Goal: Find contact information: Find contact information

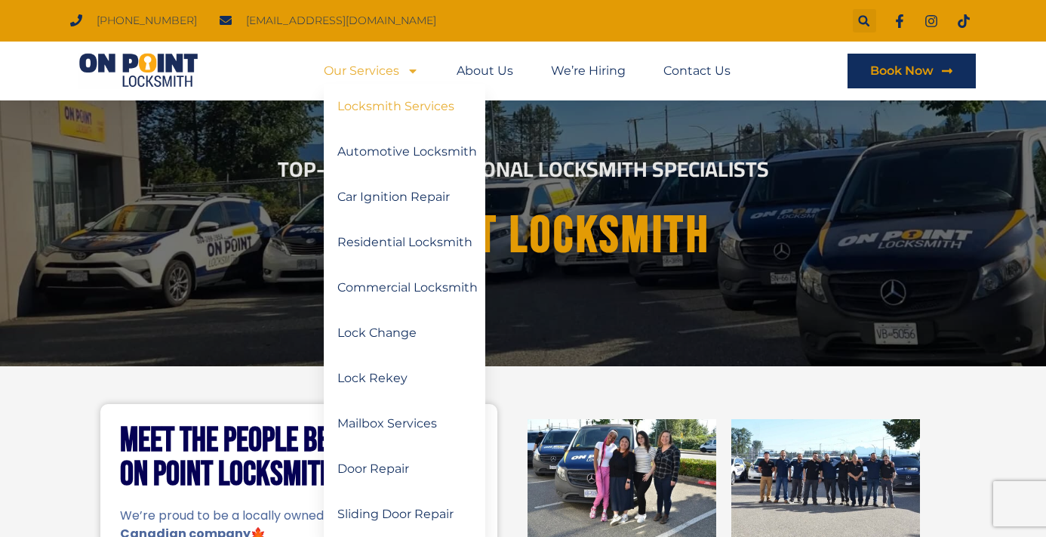
click at [372, 108] on link "Locksmith Services" at bounding box center [404, 106] width 161 height 45
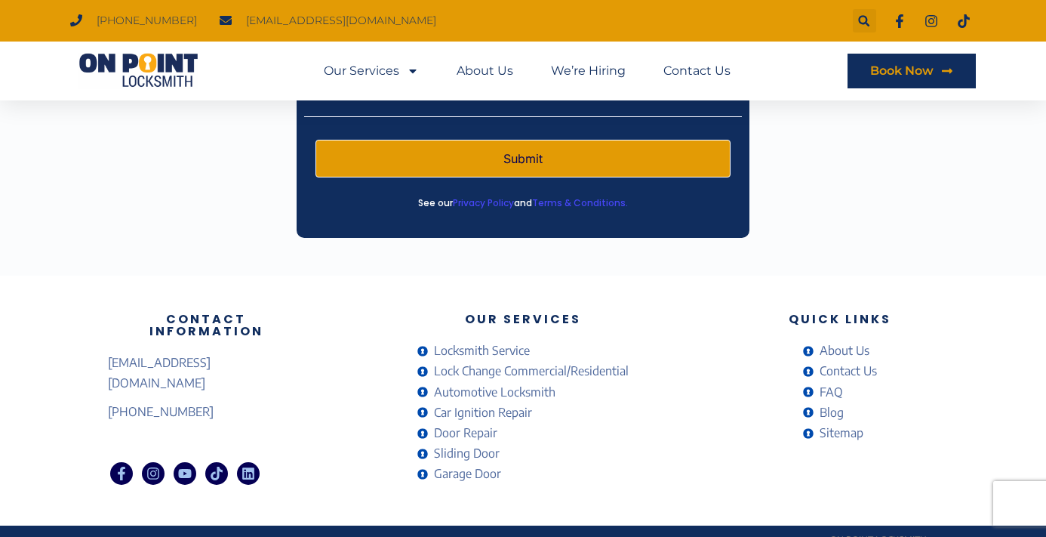
scroll to position [2395, 0]
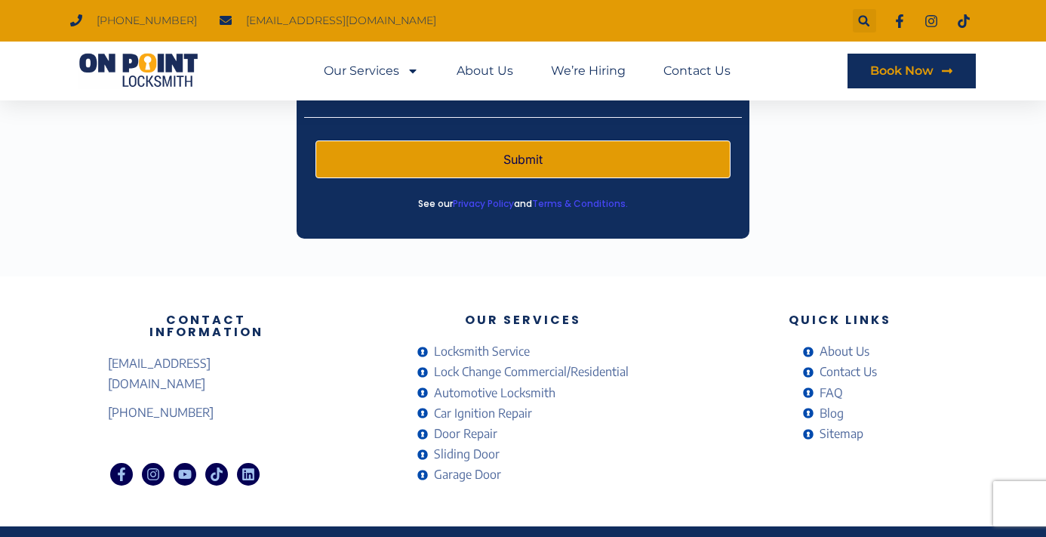
click at [822, 361] on span "Contact Us" at bounding box center [846, 371] width 61 height 20
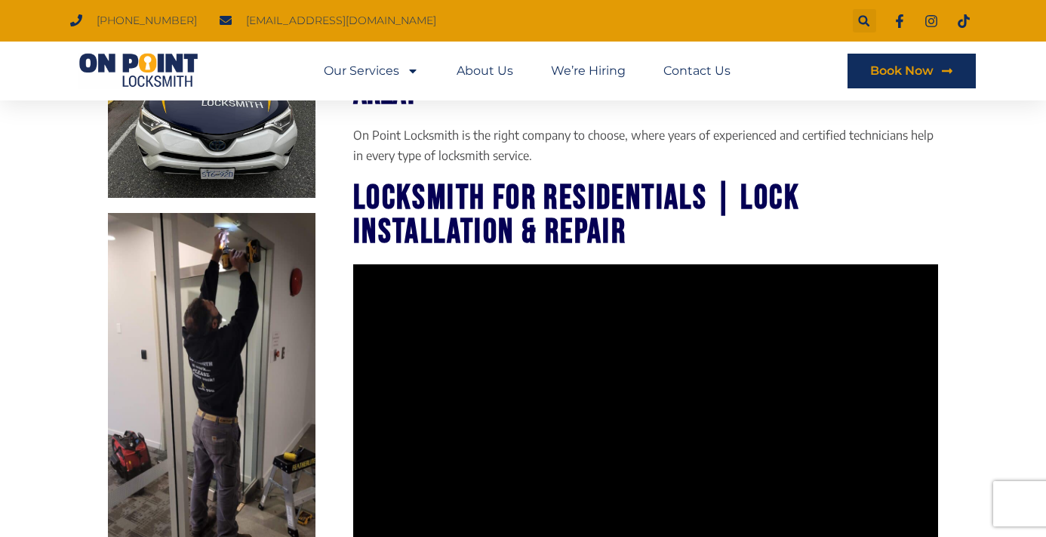
scroll to position [438, 0]
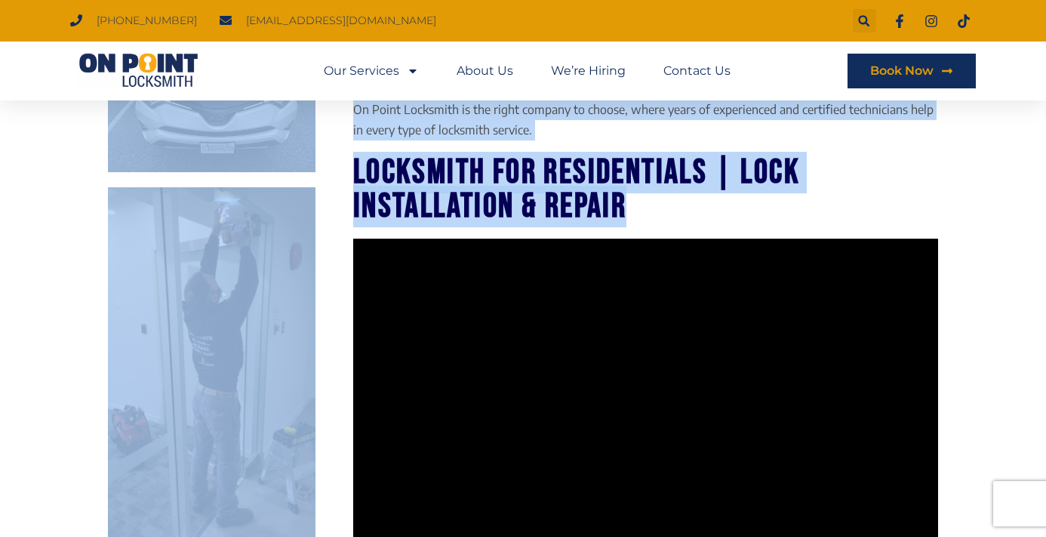
drag, startPoint x: 341, startPoint y: 155, endPoint x: 672, endPoint y: 203, distance: 334.0
click at [672, 203] on div "Need Locksmith Services by Top technicians In your Area? On Point Locksmith is …" at bounding box center [522, 478] width 845 height 938
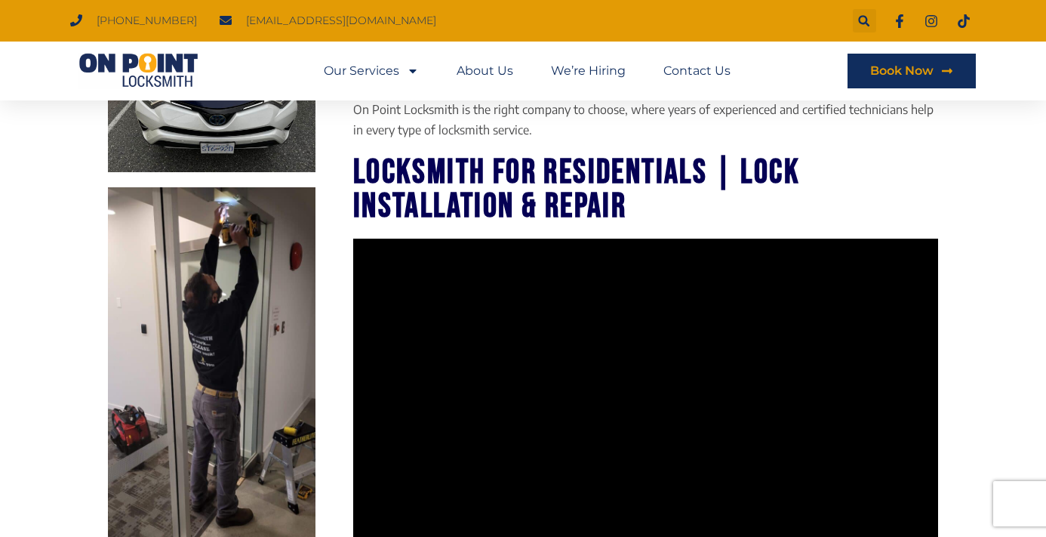
click at [670, 207] on h3 "locksmith for residentials | Lock Installation & Repair" at bounding box center [645, 189] width 585 height 68
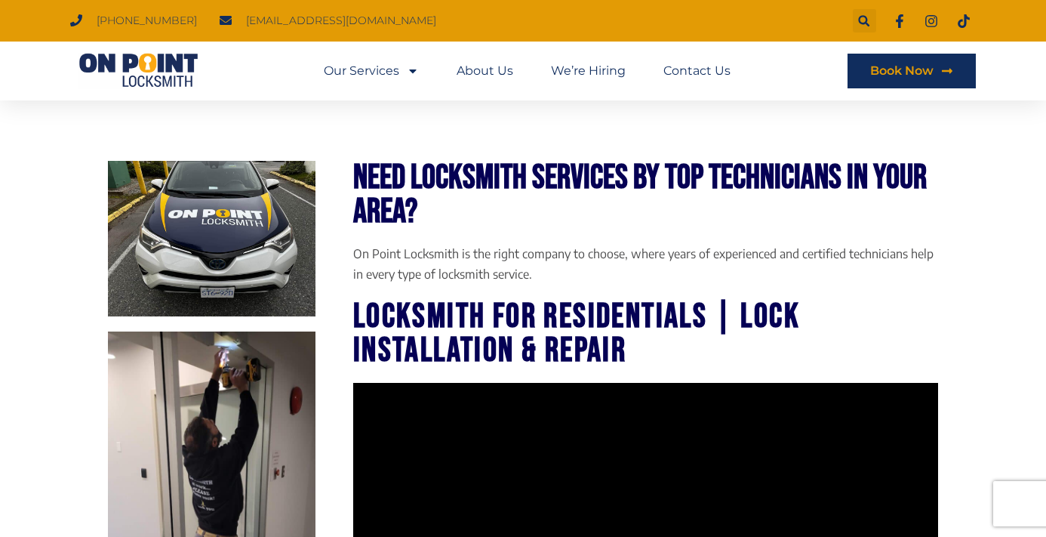
scroll to position [295, 0]
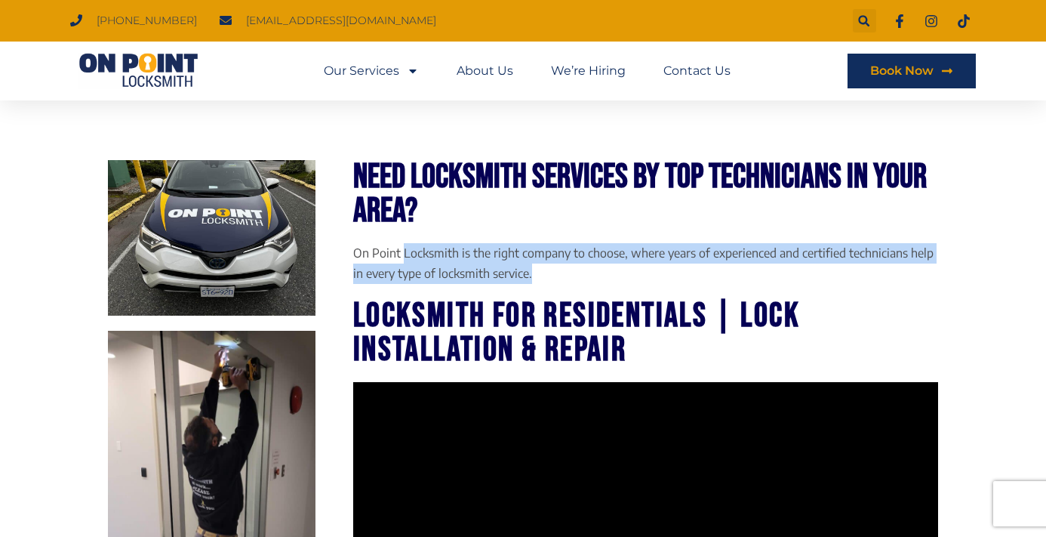
drag, startPoint x: 402, startPoint y: 259, endPoint x: 537, endPoint y: 282, distance: 136.3
click at [537, 282] on p "On Point Locksmith is the right company to choose, where years of experienced a…" at bounding box center [645, 263] width 585 height 41
click at [556, 275] on p "On Point Locksmith is the right company to choose, where years of experienced a…" at bounding box center [645, 263] width 585 height 41
drag, startPoint x: 548, startPoint y: 278, endPoint x: 352, endPoint y: 258, distance: 197.2
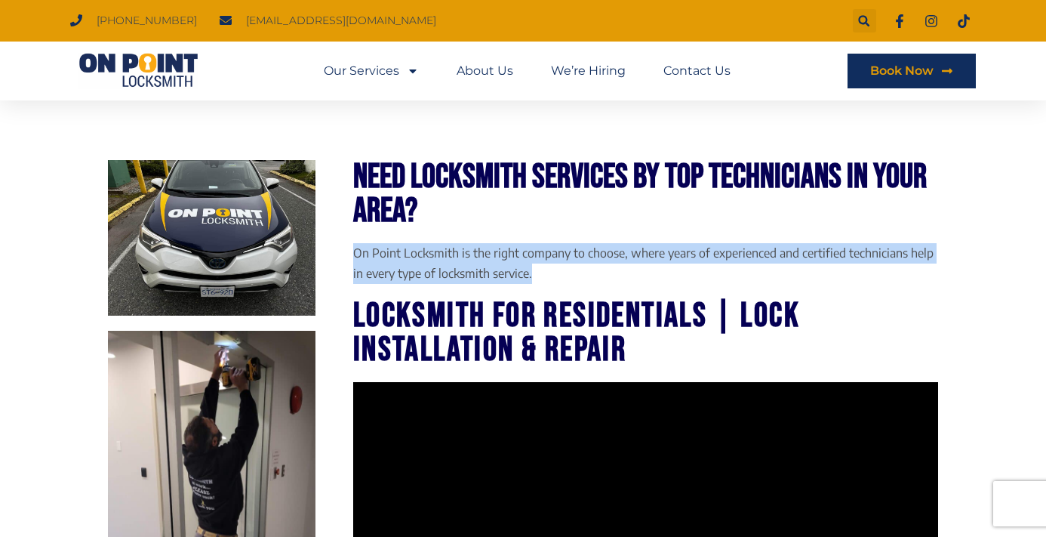
drag, startPoint x: 351, startPoint y: 256, endPoint x: 544, endPoint y: 284, distance: 195.2
drag, startPoint x: 538, startPoint y: 280, endPoint x: 355, endPoint y: 248, distance: 186.1
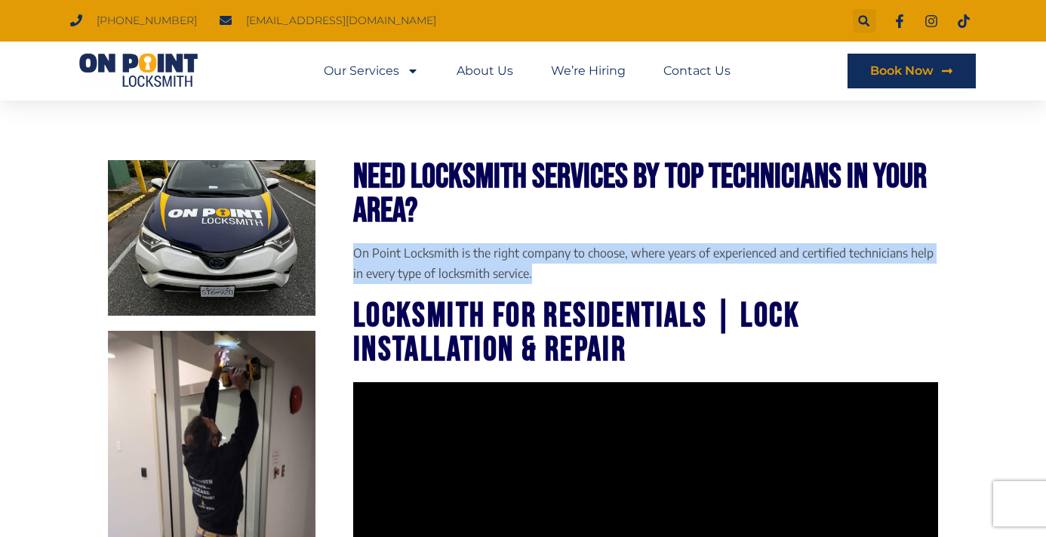
click at [354, 248] on p "On Point Locksmith is the right company to choose, where years of experienced a…" at bounding box center [645, 263] width 585 height 41
click at [355, 248] on p "On Point Locksmith is the right company to choose, where years of experienced a…" at bounding box center [645, 263] width 585 height 41
drag, startPoint x: 354, startPoint y: 251, endPoint x: 605, endPoint y: 270, distance: 252.0
click at [605, 270] on p "On Point Locksmith is the right company to choose, where years of experienced a…" at bounding box center [645, 263] width 585 height 41
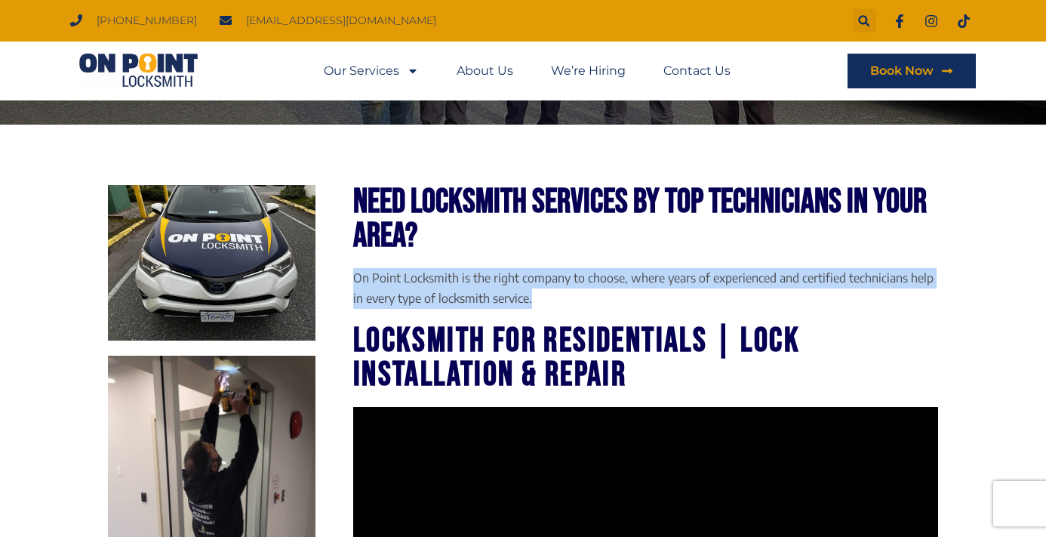
scroll to position [262, 0]
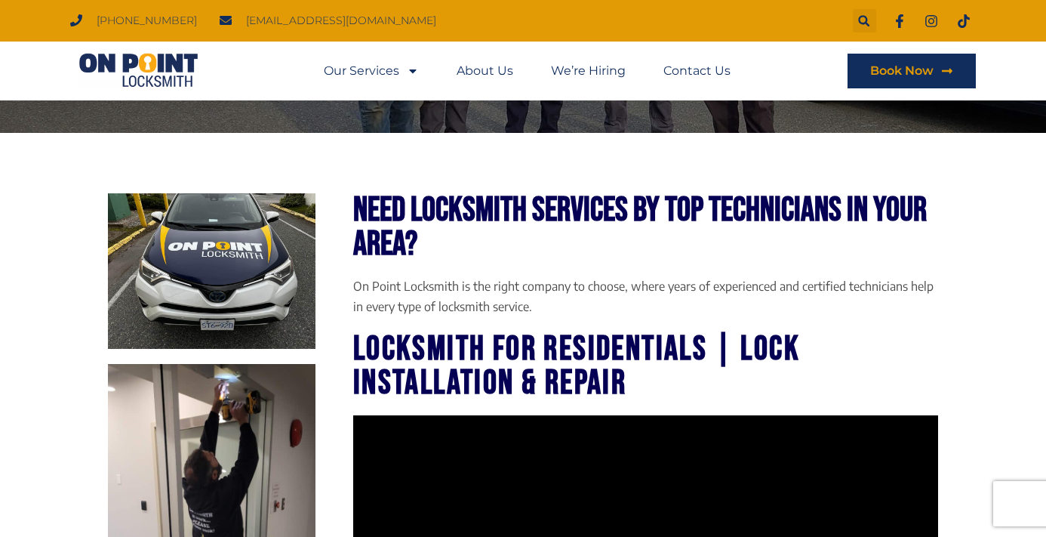
click at [561, 310] on p "On Point Locksmith is the right company to choose, where years of experienced a…" at bounding box center [645, 296] width 585 height 41
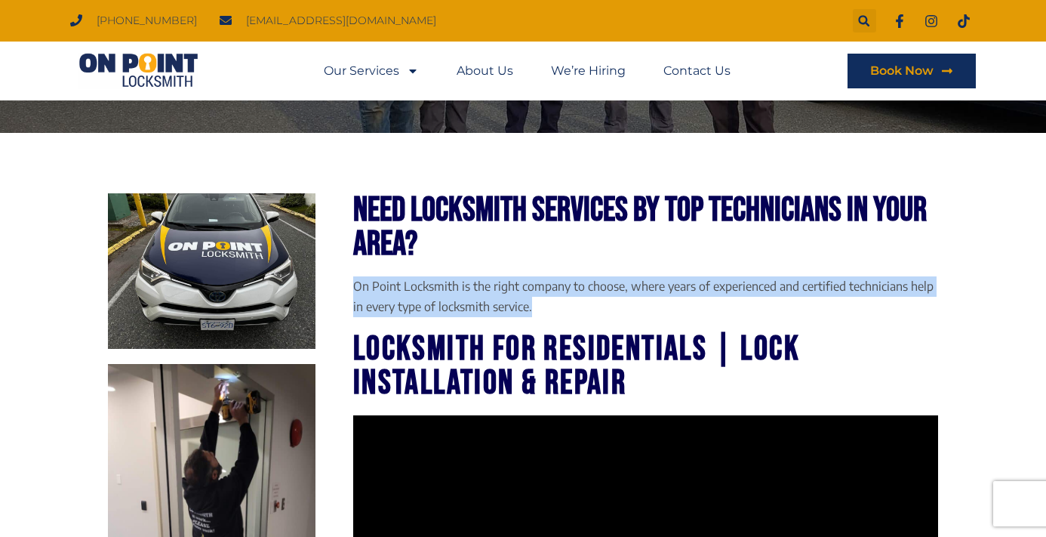
drag, startPoint x: 552, startPoint y: 307, endPoint x: 354, endPoint y: 289, distance: 198.5
click at [354, 289] on p "On Point Locksmith is the right company to choose, where years of experienced a…" at bounding box center [645, 296] width 585 height 41
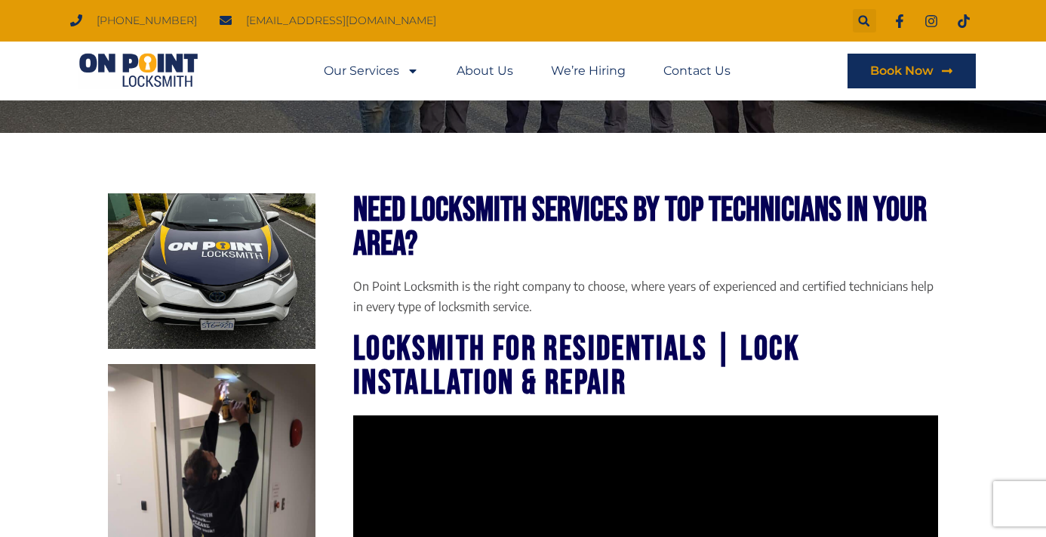
click at [571, 308] on p "On Point Locksmith is the right company to choose, where years of experienced a…" at bounding box center [645, 296] width 585 height 41
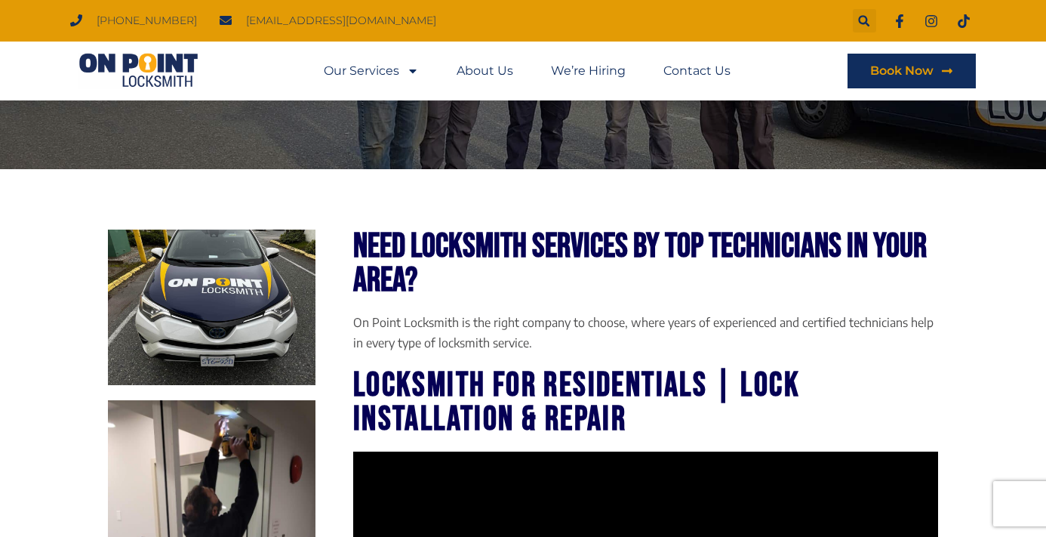
scroll to position [222, 0]
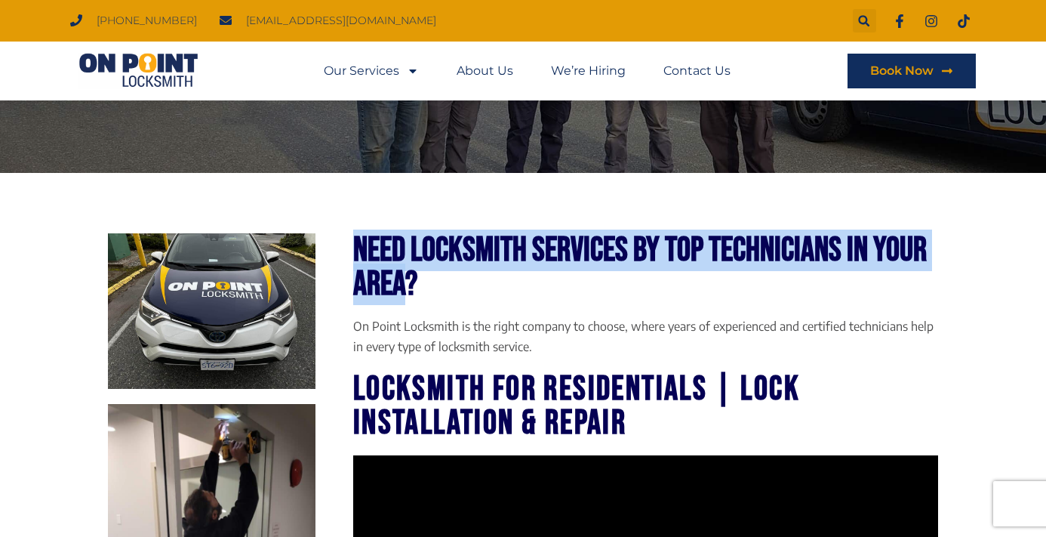
drag, startPoint x: 354, startPoint y: 241, endPoint x: 484, endPoint y: 281, distance: 136.5
click at [473, 281] on h2 "Need Locksmith Services by Top technicians In your Area?" at bounding box center [645, 267] width 585 height 68
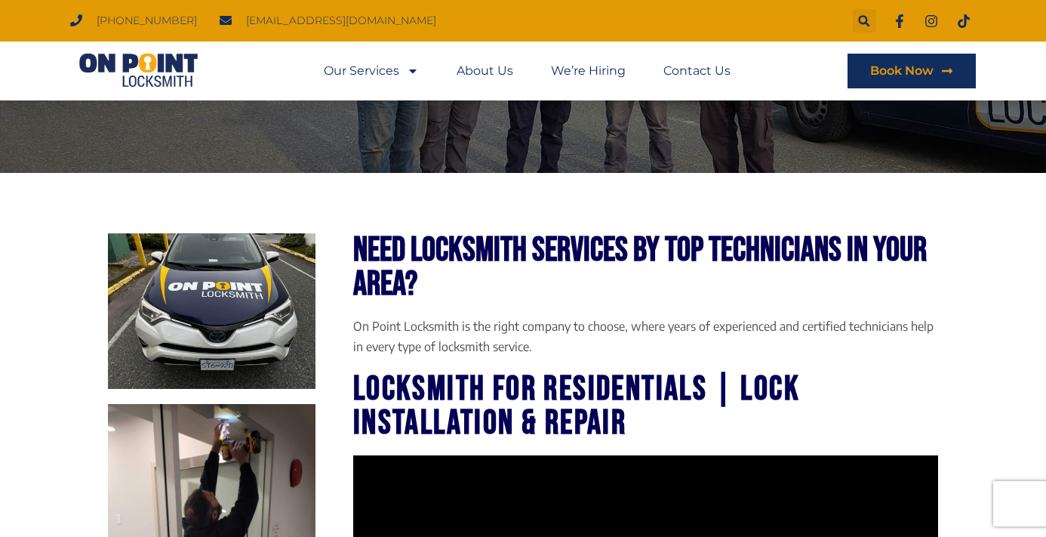
click at [487, 281] on h2 "Need Locksmith Services by Top technicians In your Area?" at bounding box center [645, 267] width 585 height 68
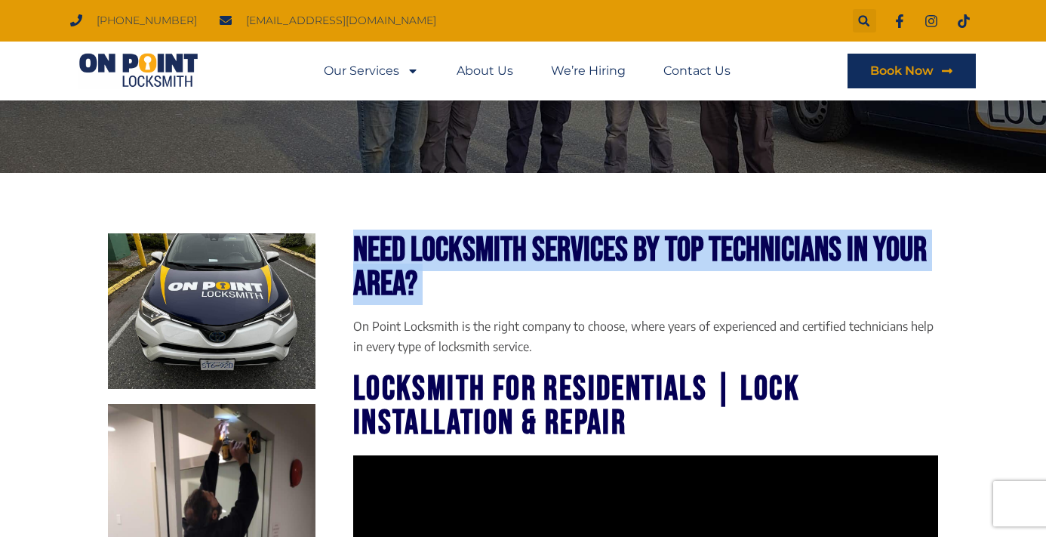
drag, startPoint x: 487, startPoint y: 281, endPoint x: 358, endPoint y: 253, distance: 132.2
click at [358, 253] on h2 "Need Locksmith Services by Top technicians In your Area?" at bounding box center [645, 267] width 585 height 68
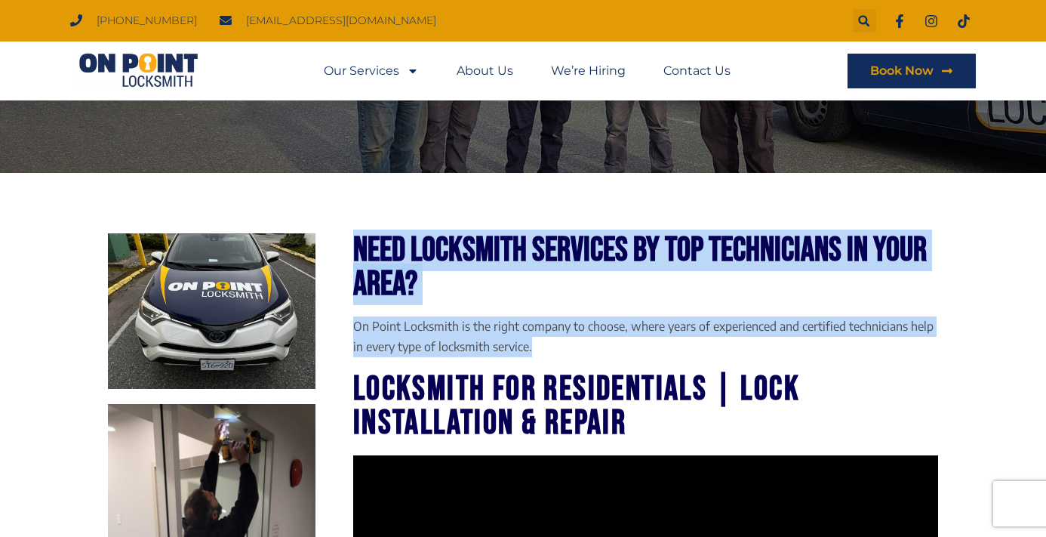
drag, startPoint x: 355, startPoint y: 241, endPoint x: 552, endPoint y: 362, distance: 231.6
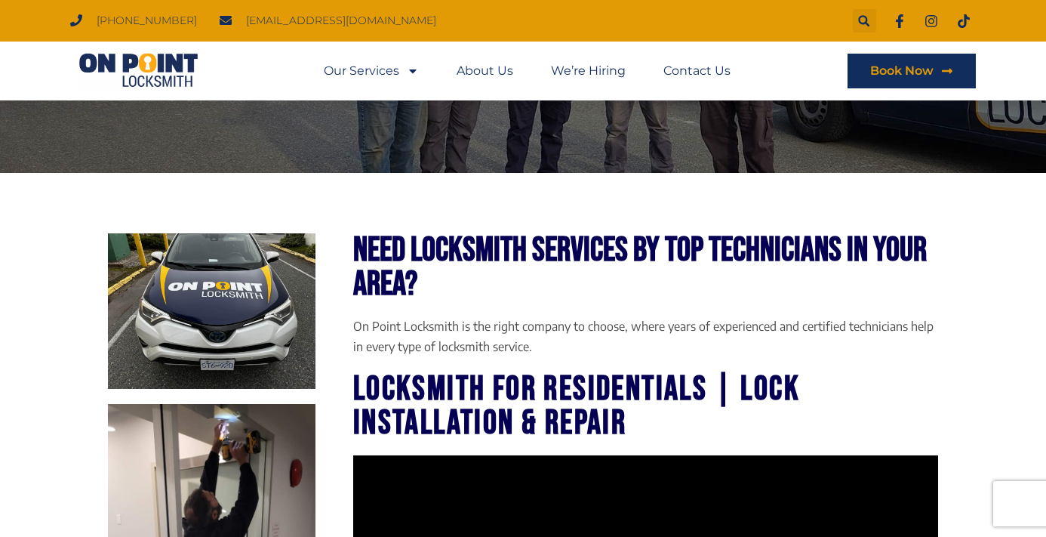
click at [549, 355] on p "On Point Locksmith is the right company to choose, where years of experienced a…" at bounding box center [645, 336] width 585 height 41
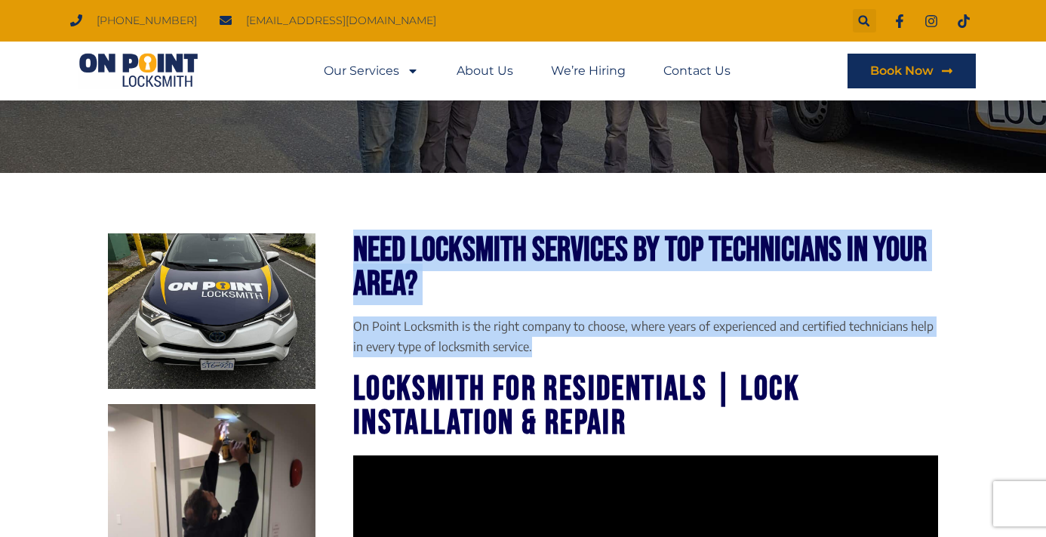
drag, startPoint x: 542, startPoint y: 349, endPoint x: 350, endPoint y: 244, distance: 218.5
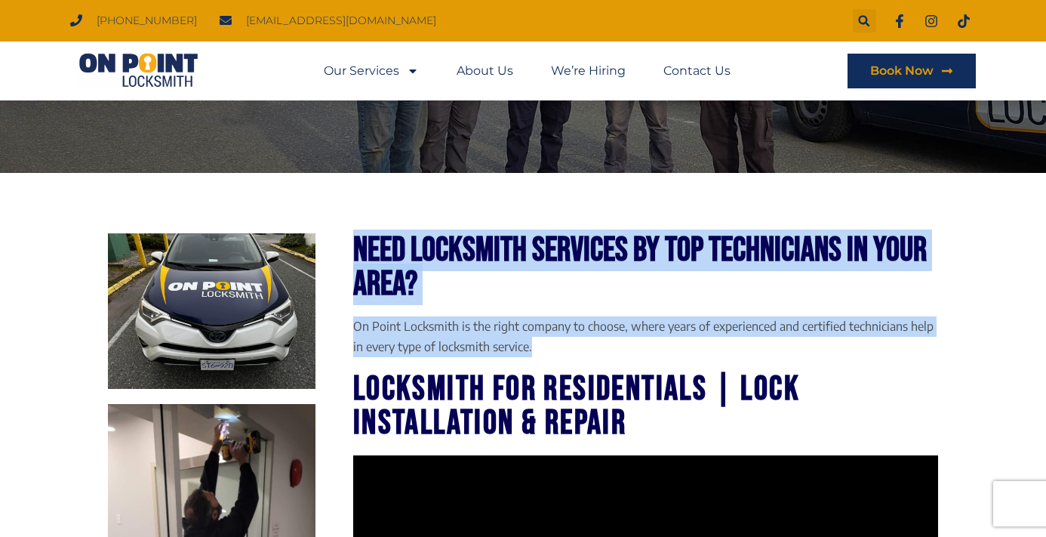
drag, startPoint x: 349, startPoint y: 237, endPoint x: 545, endPoint y: 356, distance: 228.9
click at [545, 356] on p "On Point Locksmith is the right company to choose, where years of experienced a…" at bounding box center [645, 336] width 585 height 41
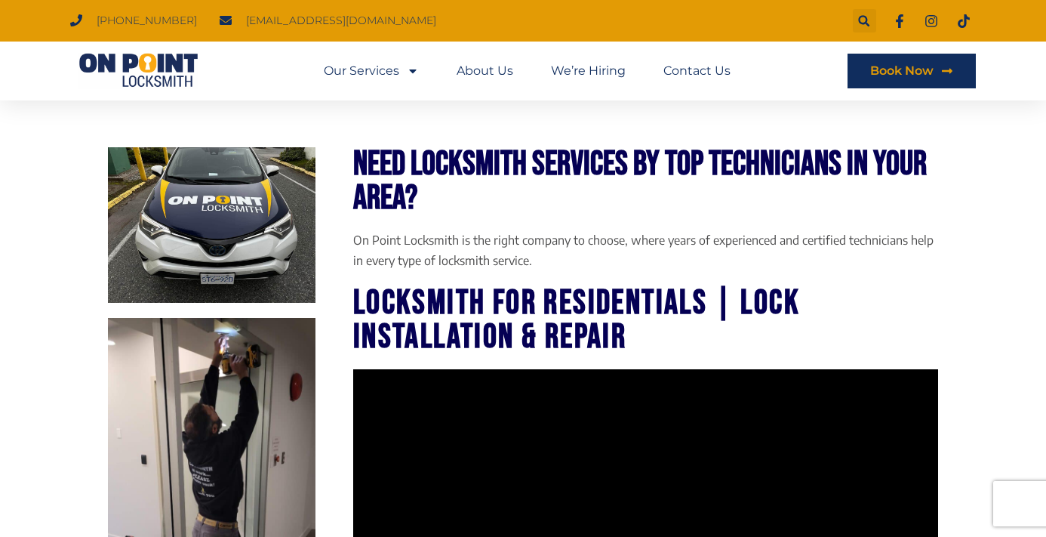
scroll to position [309, 0]
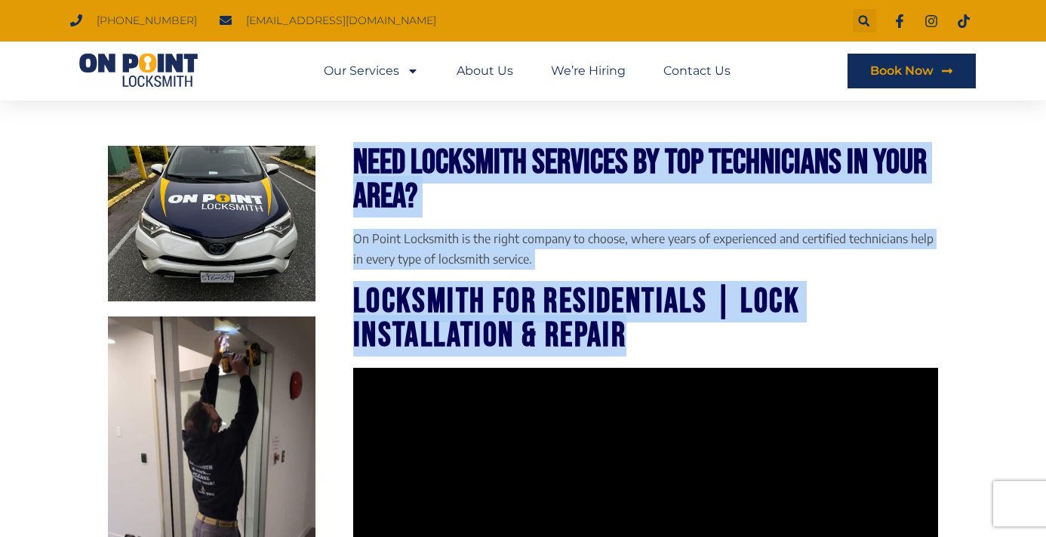
drag, startPoint x: 659, startPoint y: 340, endPoint x: 360, endPoint y: 164, distance: 346.3
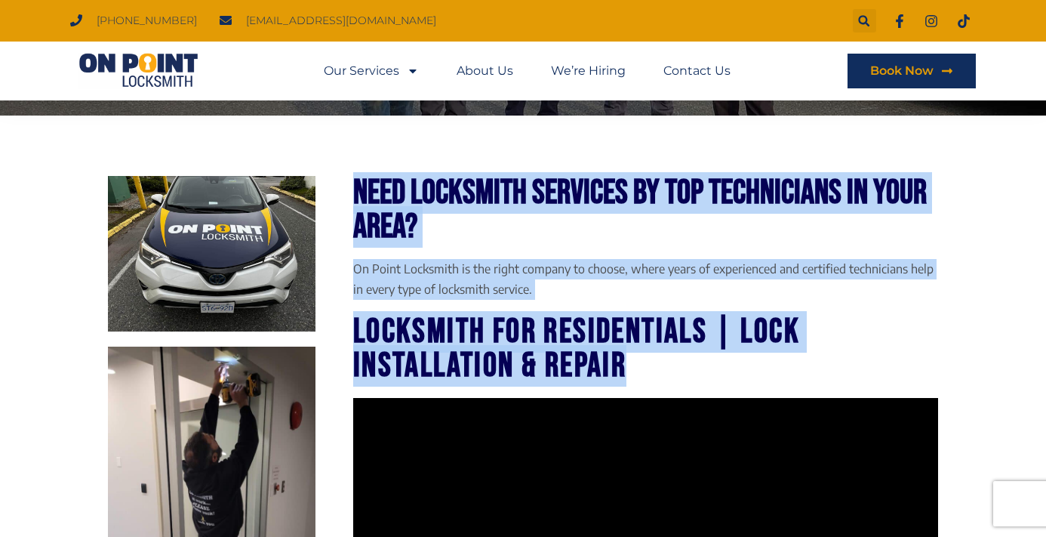
scroll to position [275, 0]
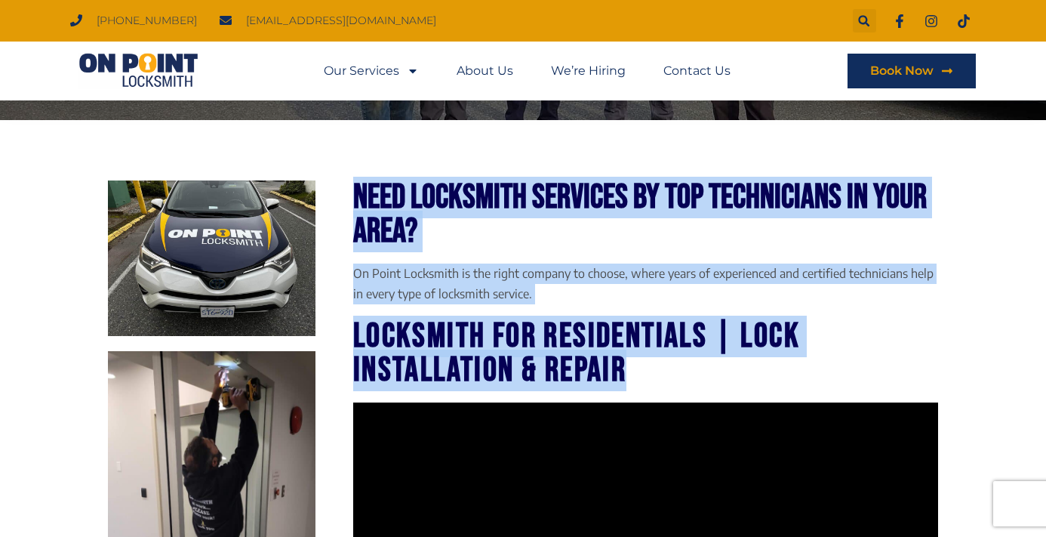
click at [358, 186] on h2 "Need Locksmith Services by Top technicians In your Area?" at bounding box center [645, 214] width 585 height 68
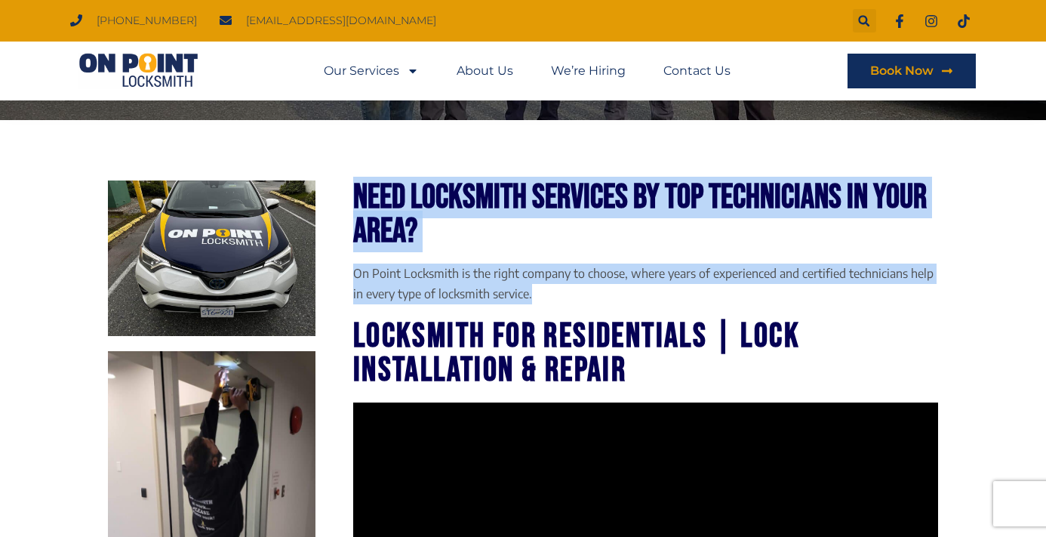
drag, startPoint x: 355, startPoint y: 186, endPoint x: 540, endPoint y: 291, distance: 211.9
click at [540, 291] on p "On Point Locksmith is the right company to choose, where years of experienced a…" at bounding box center [645, 283] width 585 height 41
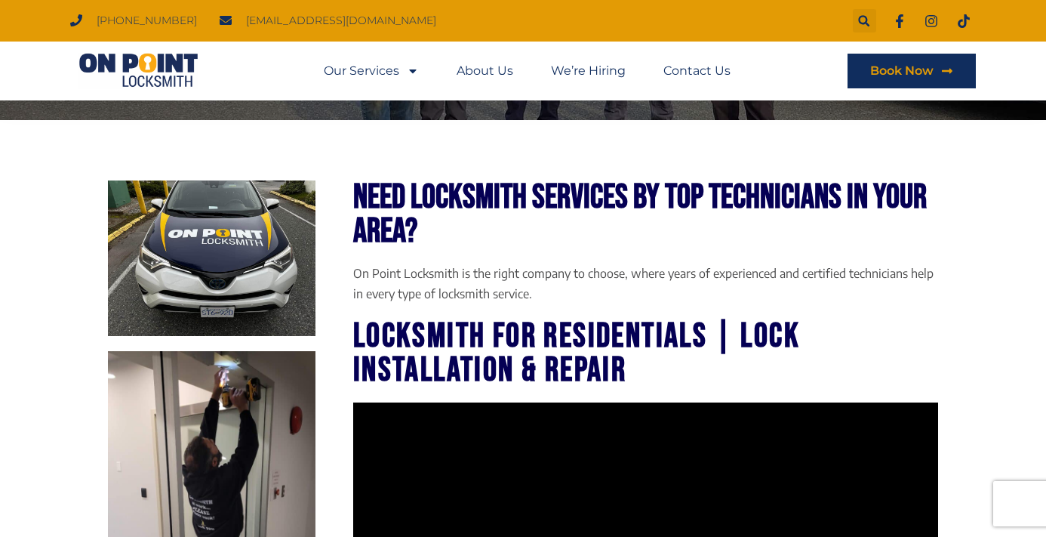
click at [542, 286] on p "On Point Locksmith is the right company to choose, where years of experienced a…" at bounding box center [645, 283] width 585 height 41
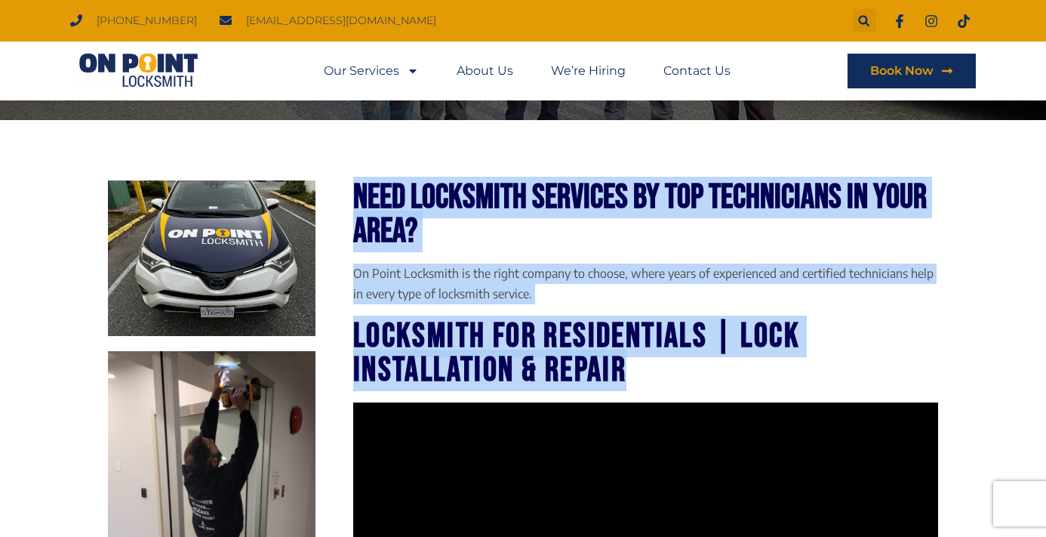
drag, startPoint x: 356, startPoint y: 192, endPoint x: 681, endPoint y: 378, distance: 374.8
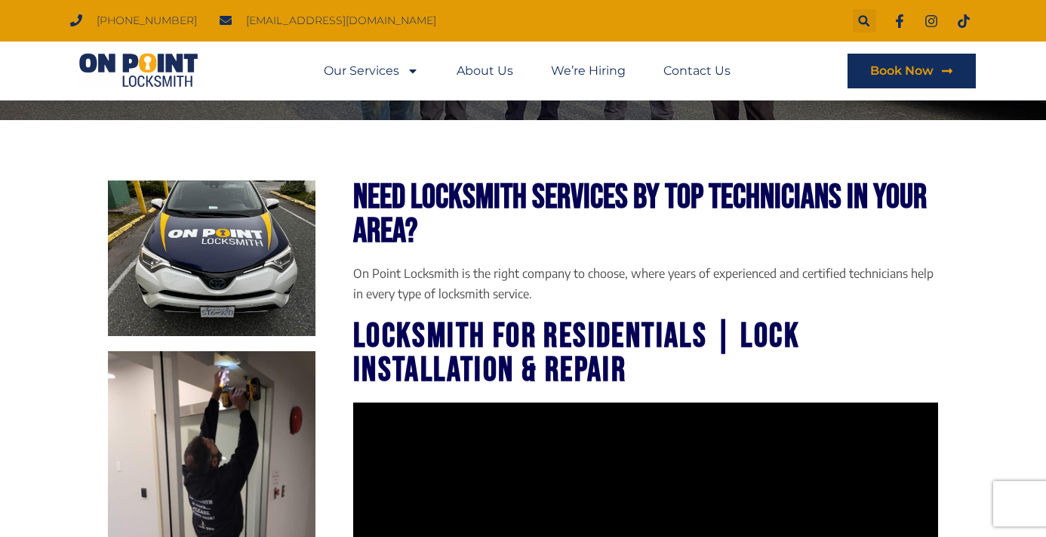
click at [662, 351] on h3 "locksmith for residentials | Lock Installation & Repair" at bounding box center [645, 353] width 585 height 68
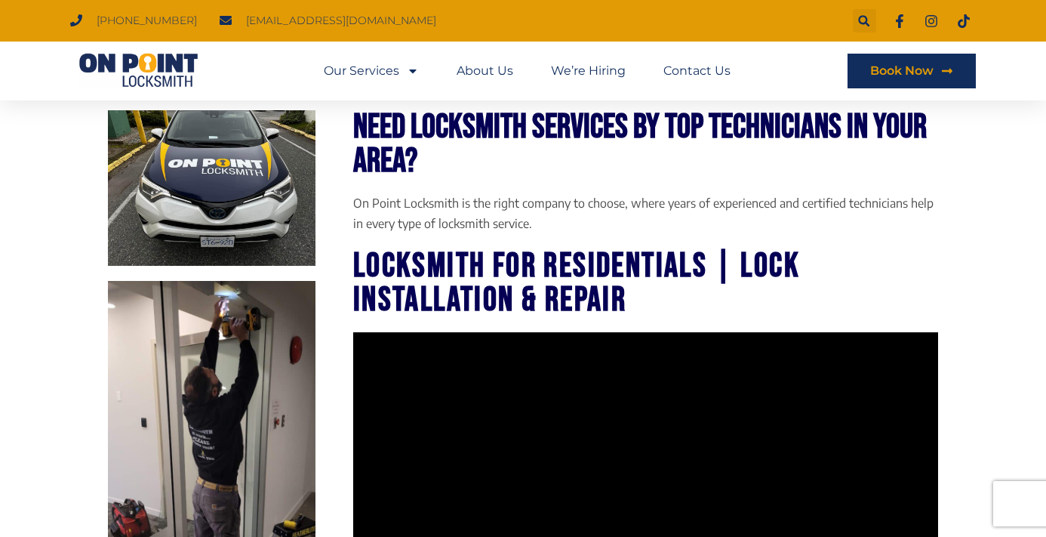
scroll to position [340, 0]
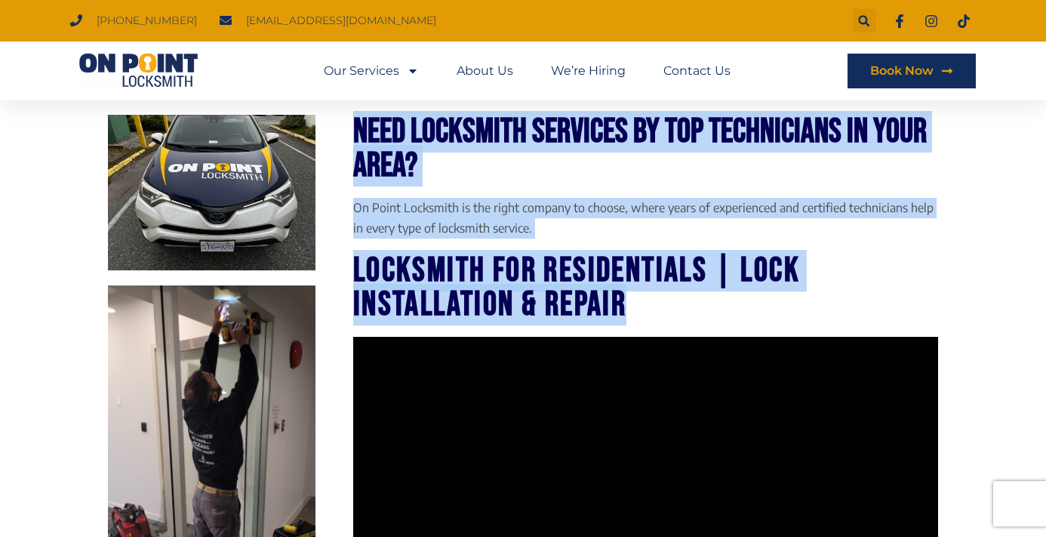
drag, startPoint x: 355, startPoint y: 125, endPoint x: 656, endPoint y: 294, distance: 345.3
click at [656, 294] on h3 "locksmith for residentials | Lock Installation & Repair" at bounding box center [645, 288] width 585 height 68
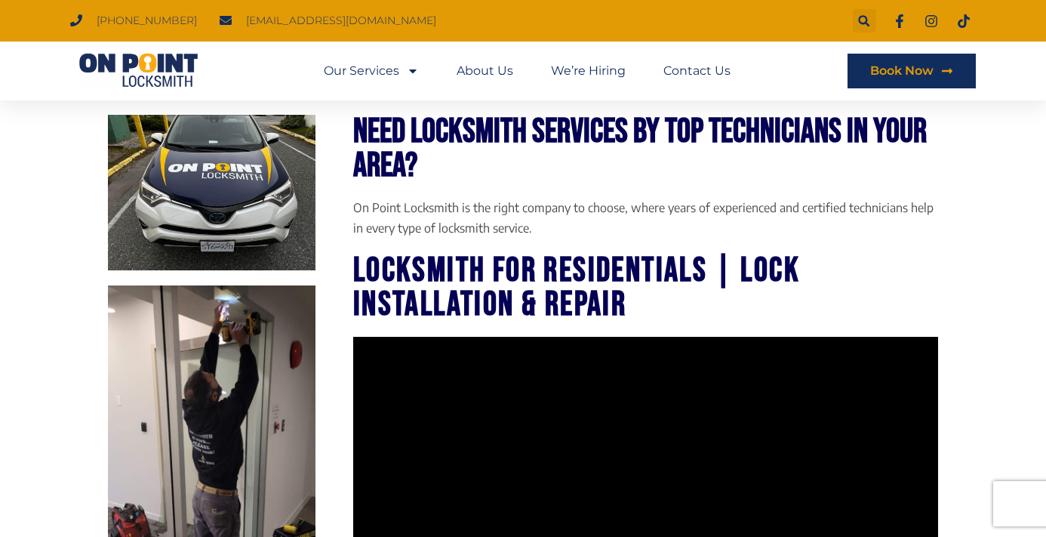
click at [595, 199] on p "On Point Locksmith is the right company to choose, where years of experienced a…" at bounding box center [645, 218] width 585 height 41
click at [595, 208] on p "On Point Locksmith is the right company to choose, where years of experienced a…" at bounding box center [645, 218] width 585 height 41
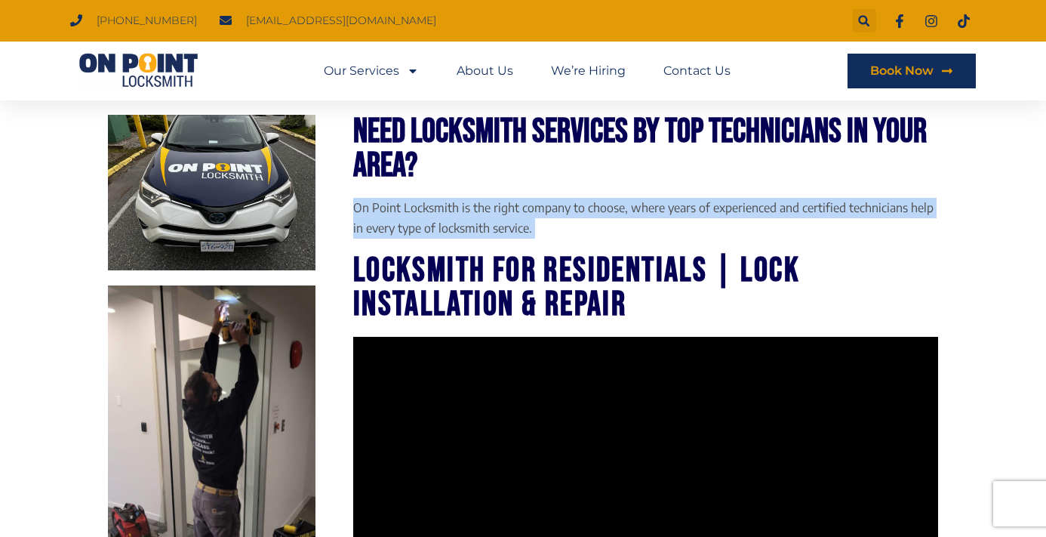
click at [595, 208] on p "On Point Locksmith is the right company to choose, where years of experienced a…" at bounding box center [645, 218] width 585 height 41
click at [593, 224] on p "On Point Locksmith is the right company to choose, where years of experienced a…" at bounding box center [645, 218] width 585 height 41
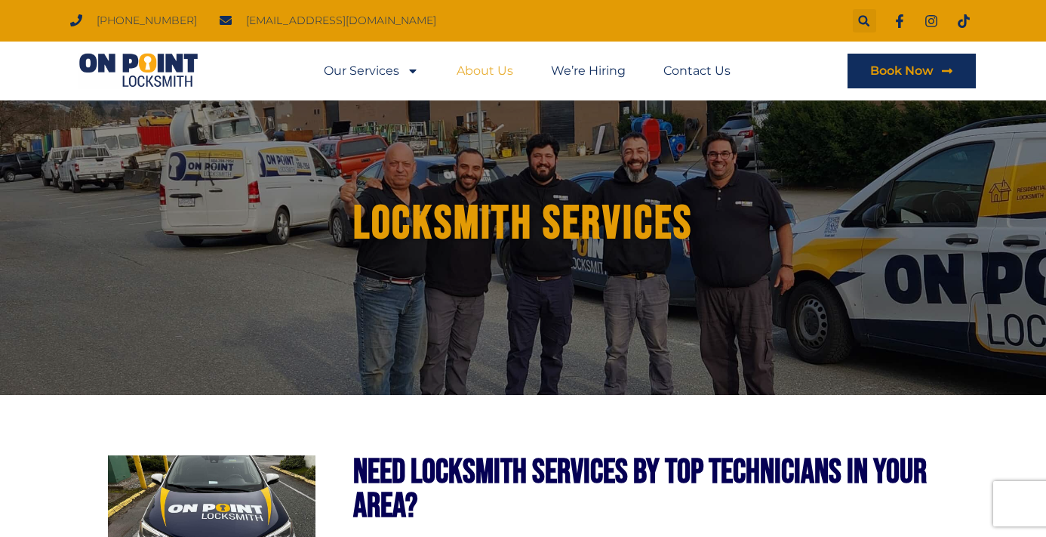
scroll to position [0, 0]
click at [481, 68] on link "About Us" at bounding box center [485, 71] width 57 height 35
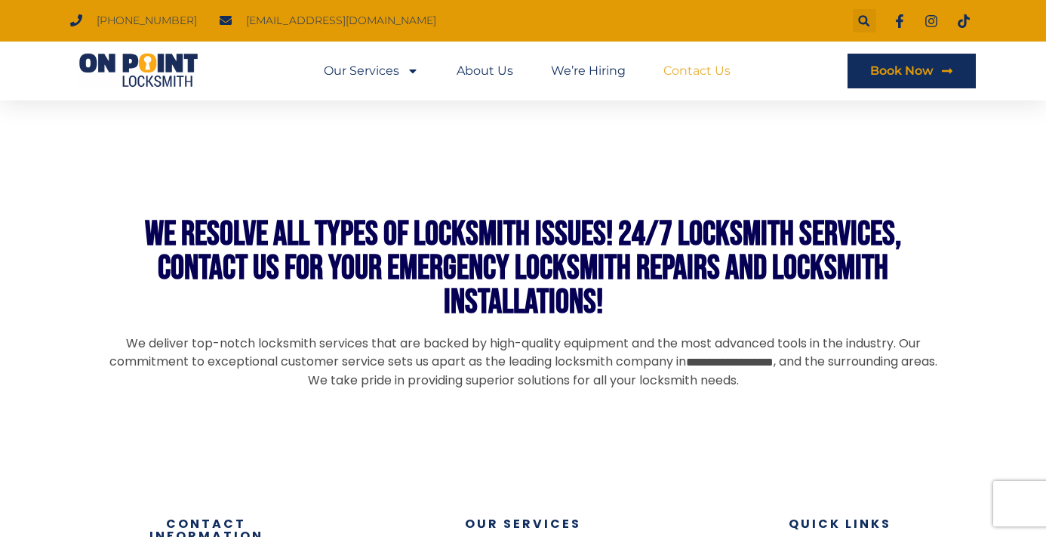
scroll to position [1098, 0]
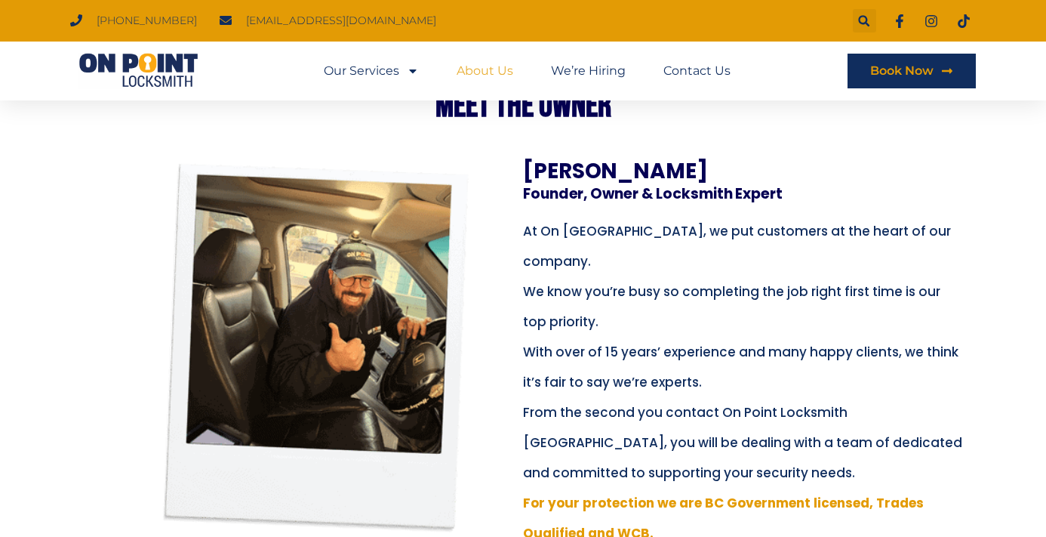
scroll to position [343, 0]
